Goal: Check status: Check status

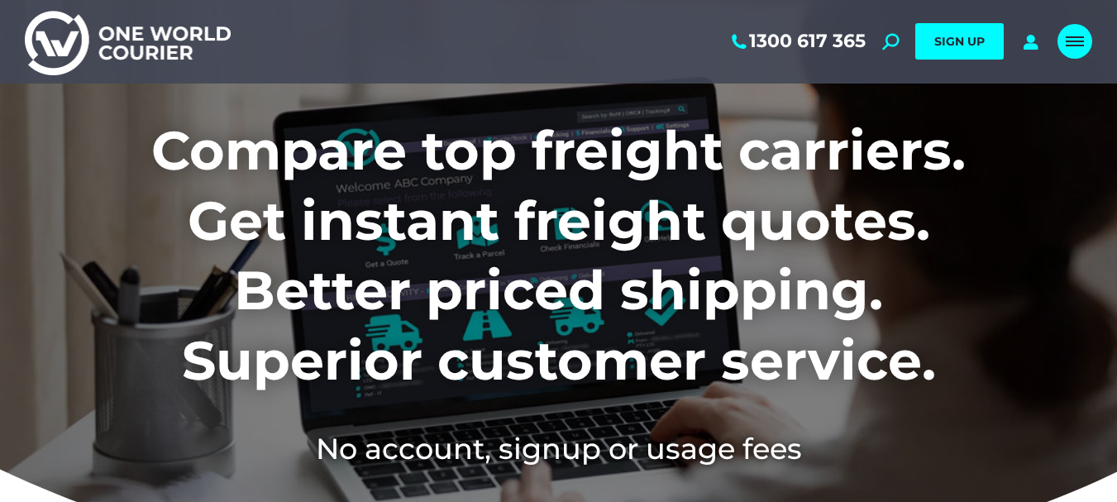
click at [1062, 44] on link "Mobile menu icon" at bounding box center [1075, 41] width 35 height 35
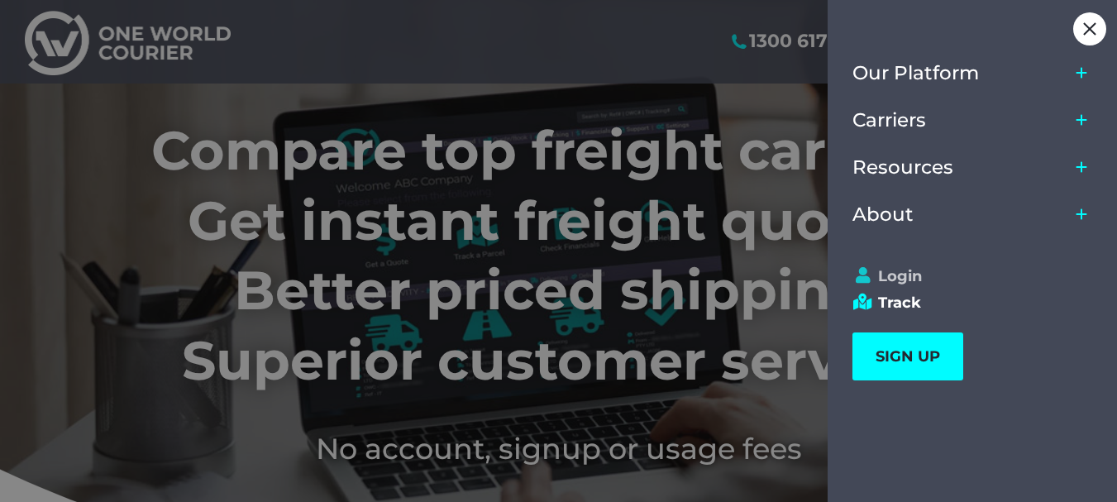
click at [903, 274] on link "Login" at bounding box center [965, 276] width 225 height 18
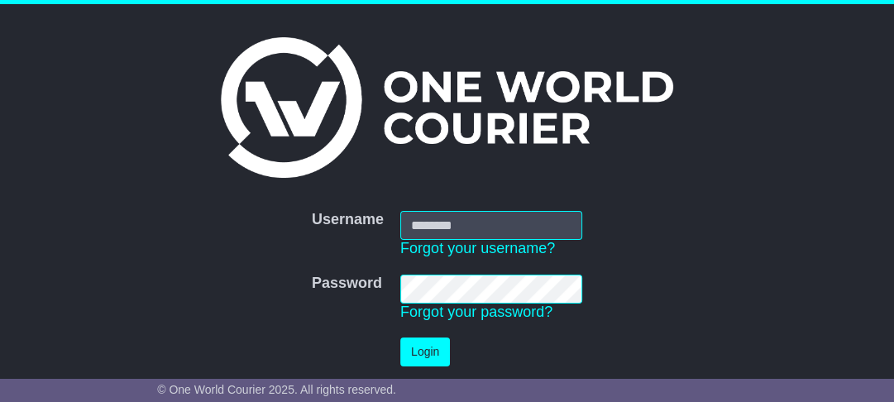
type input "**********"
click at [437, 347] on button "Login" at bounding box center [425, 351] width 50 height 29
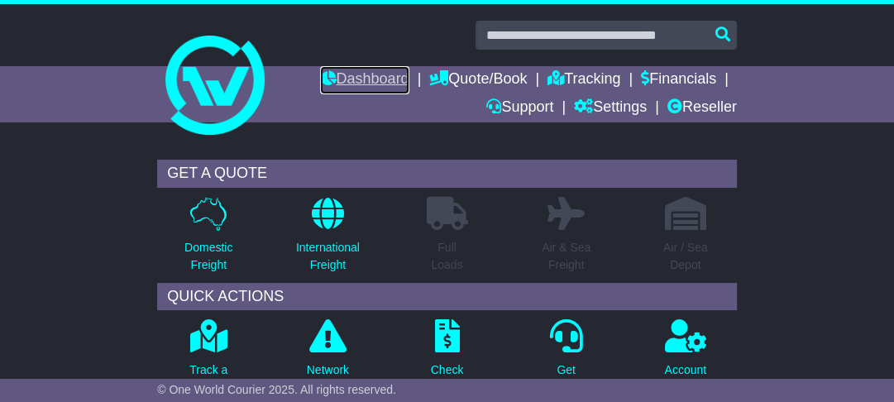
click at [369, 79] on link "Dashboard" at bounding box center [364, 80] width 88 height 28
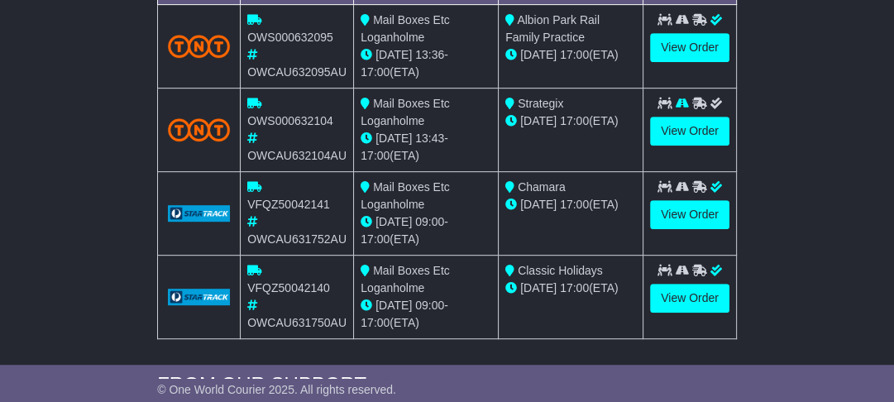
scroll to position [595, 0]
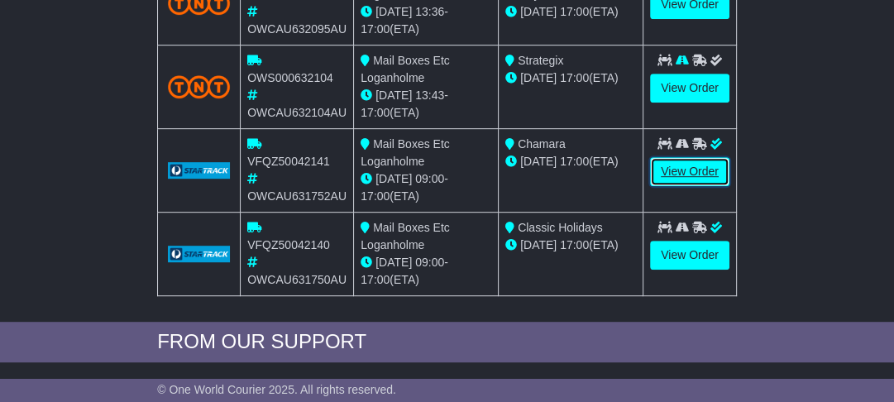
click at [668, 165] on link "View Order" at bounding box center [689, 171] width 79 height 29
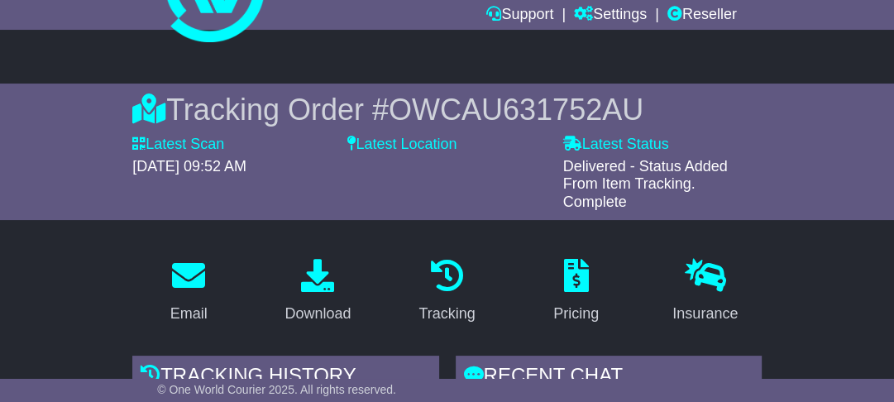
scroll to position [84, 0]
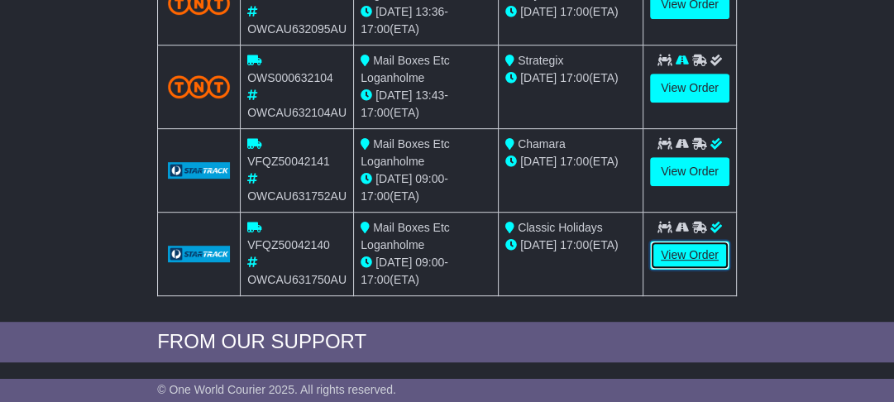
click at [685, 256] on link "View Order" at bounding box center [689, 255] width 79 height 29
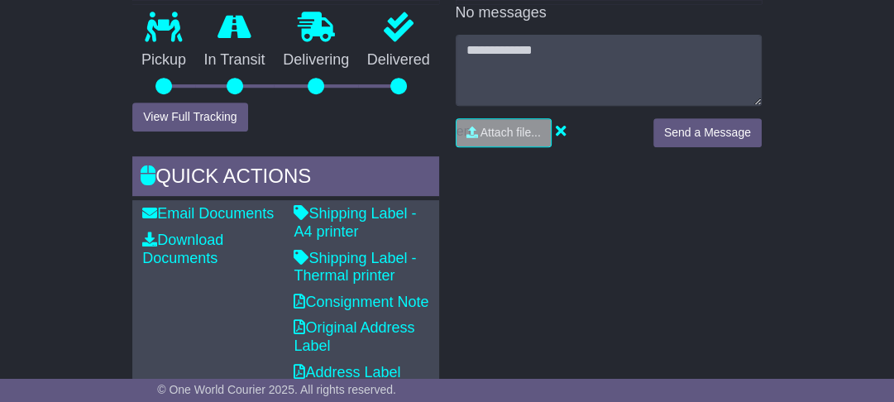
scroll to position [348, 0]
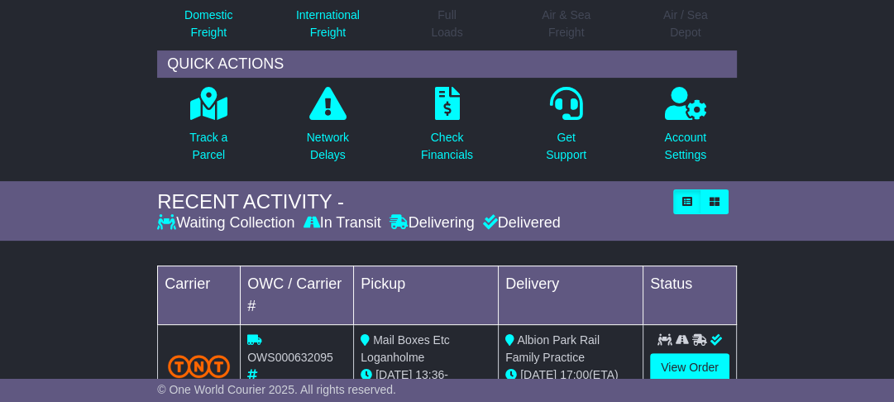
scroll to position [265, 0]
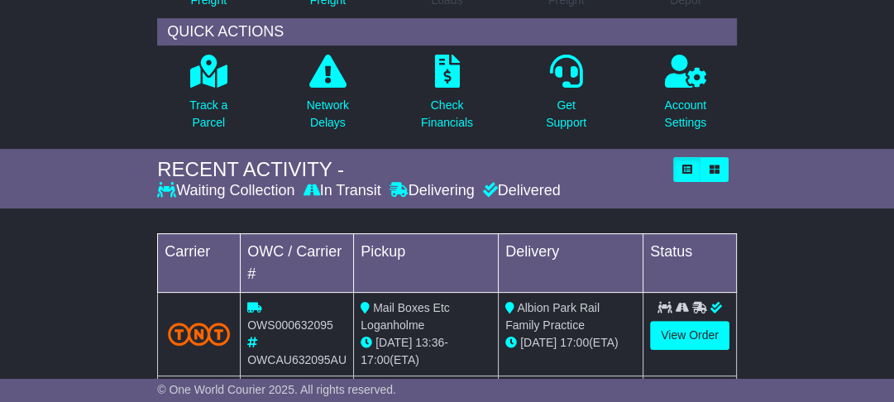
click at [320, 191] on icon at bounding box center [312, 189] width 17 height 15
click at [541, 195] on div "Delivered" at bounding box center [520, 191] width 82 height 18
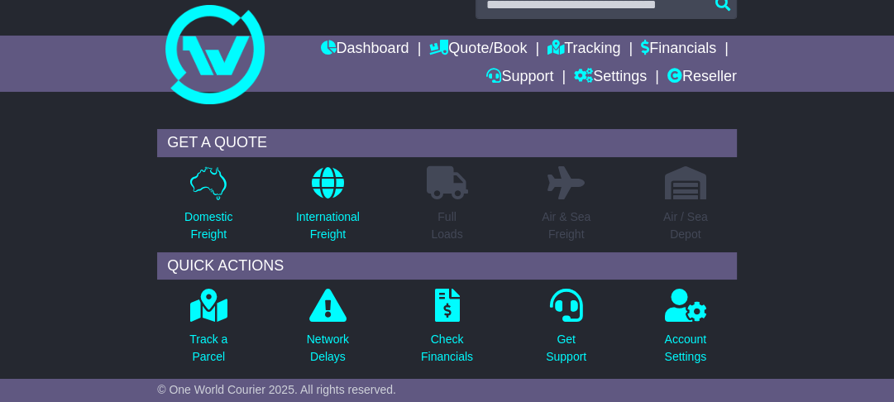
scroll to position [0, 0]
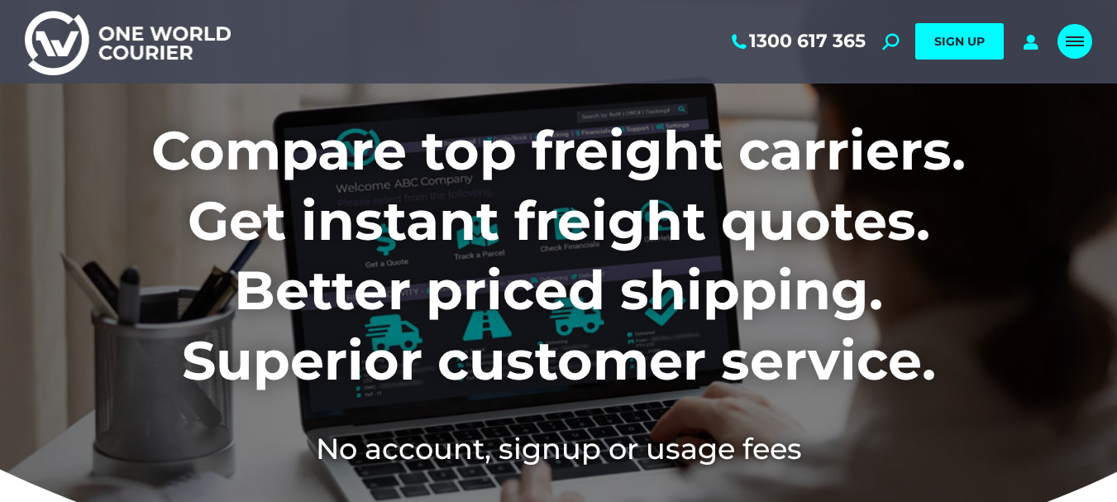
click at [1080, 45] on span "Mobile menu icon" at bounding box center [1075, 46] width 18 height 2
